Goal: Task Accomplishment & Management: Manage account settings

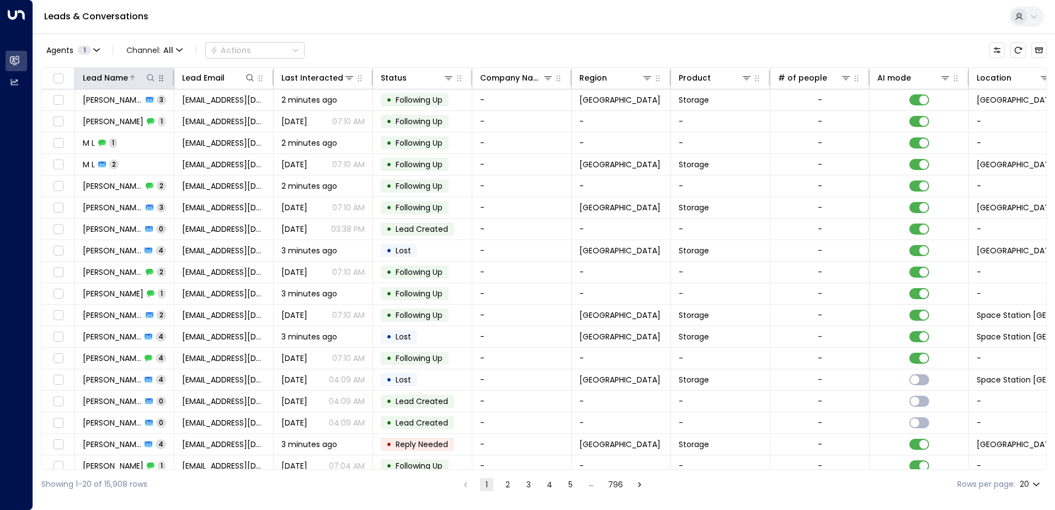
click at [146, 80] on icon at bounding box center [150, 77] width 9 height 9
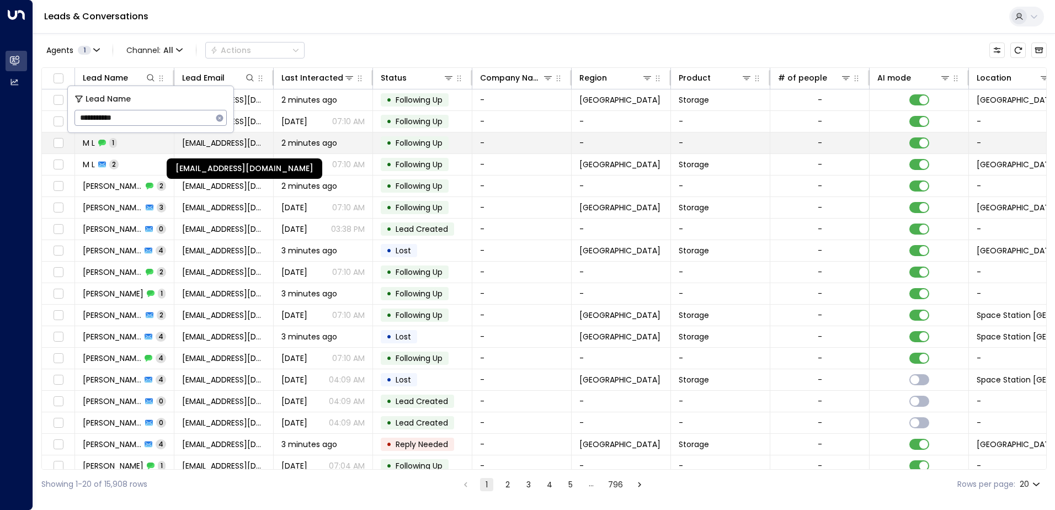
type input "**********"
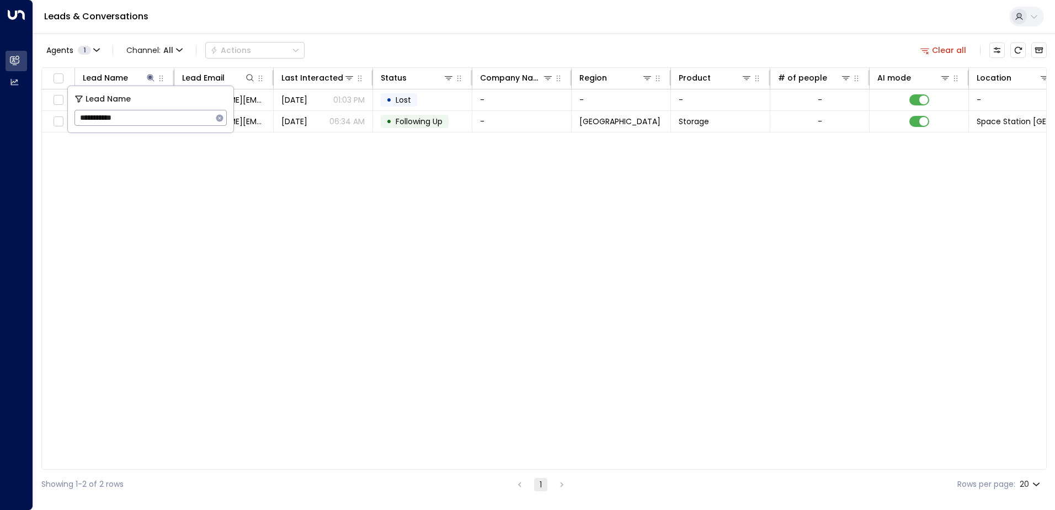
click at [264, 176] on div "Lead Name Lead Email Last Interacted Status Company Name Region Product # of pe…" at bounding box center [543, 268] width 1005 height 402
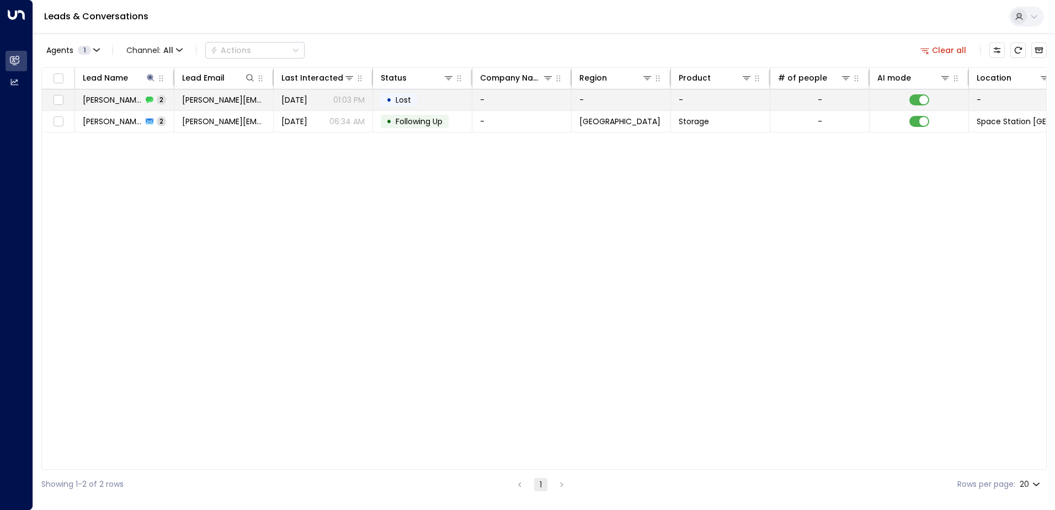
click at [146, 98] on icon at bounding box center [150, 100] width 8 height 7
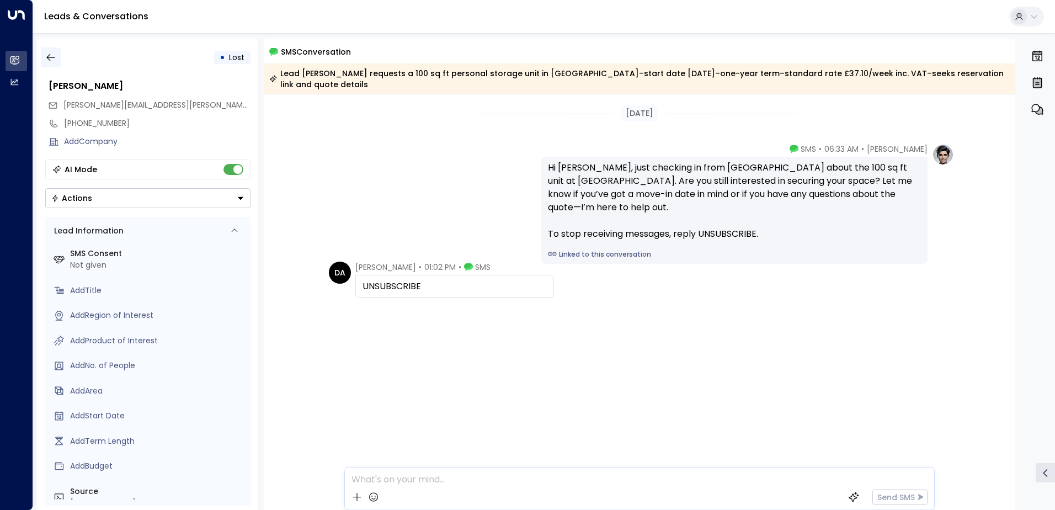
click at [47, 54] on icon "button" at bounding box center [50, 57] width 11 height 11
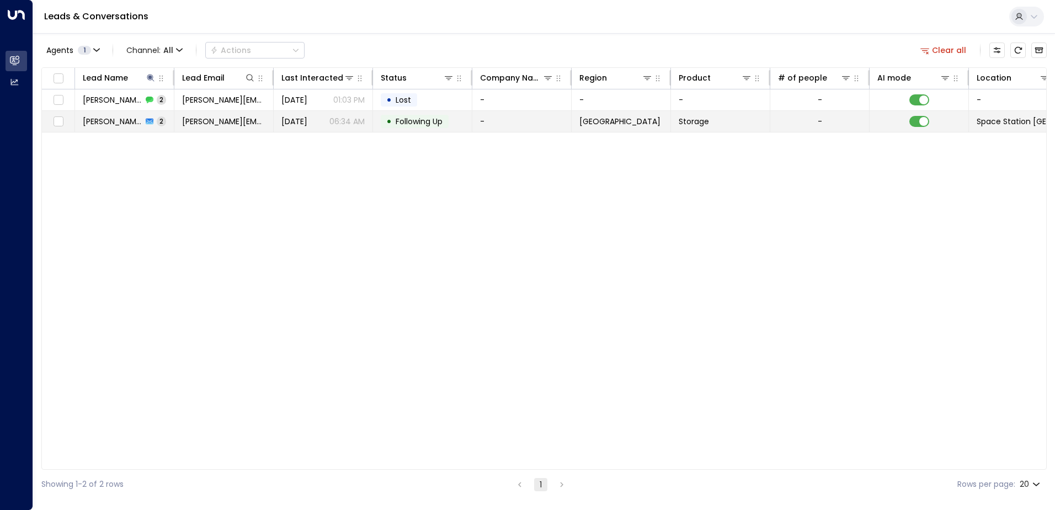
click at [104, 121] on span "[PERSON_NAME]" at bounding box center [113, 121] width 60 height 11
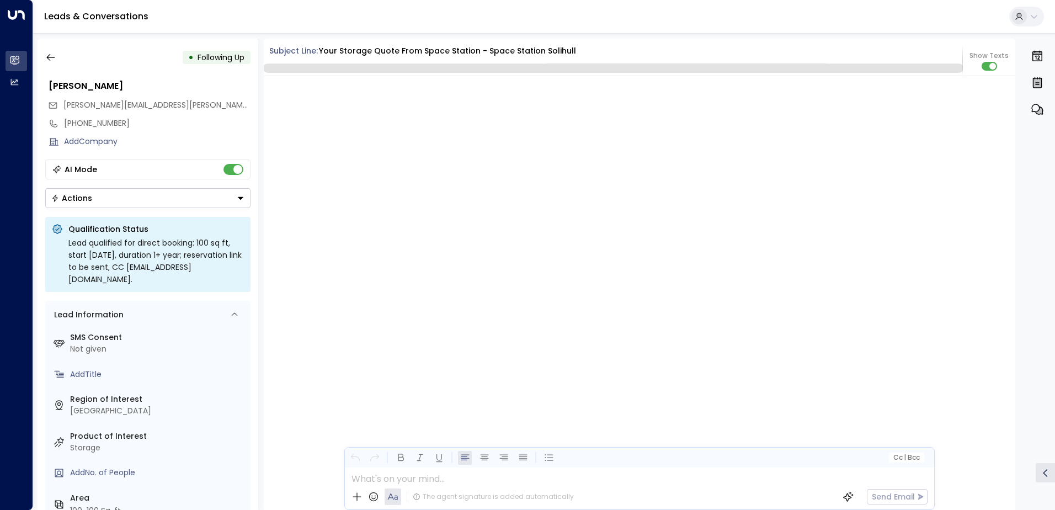
scroll to position [1099, 0]
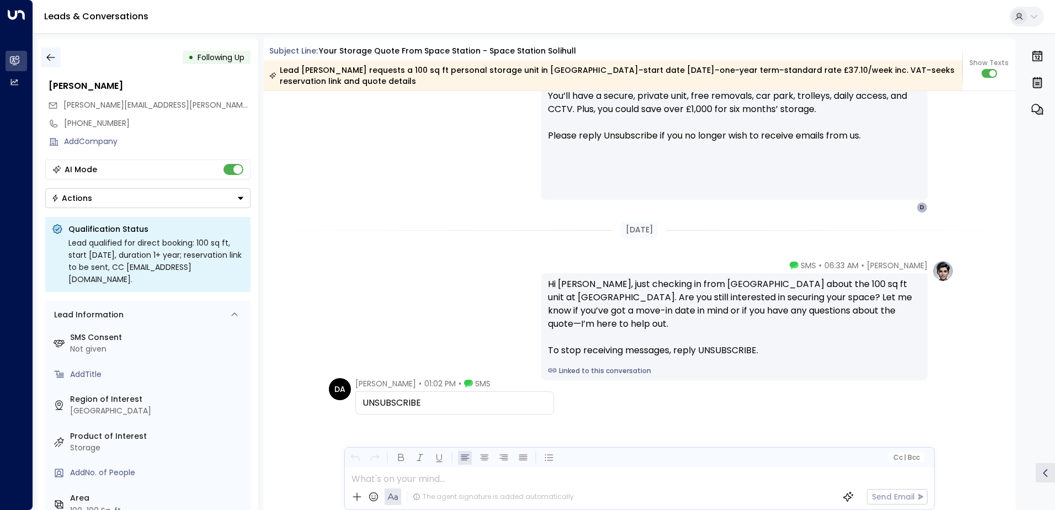
click at [53, 54] on icon "button" at bounding box center [50, 57] width 11 height 11
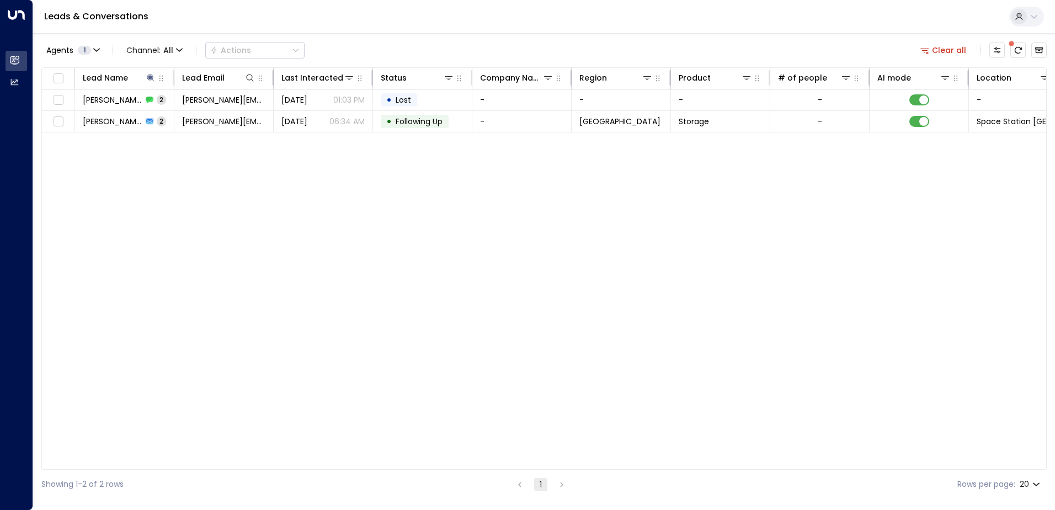
click at [131, 333] on div "Lead Name Lead Email Last Interacted Status Company Name Region Product # of pe…" at bounding box center [543, 268] width 1005 height 402
